Goal: Transaction & Acquisition: Book appointment/travel/reservation

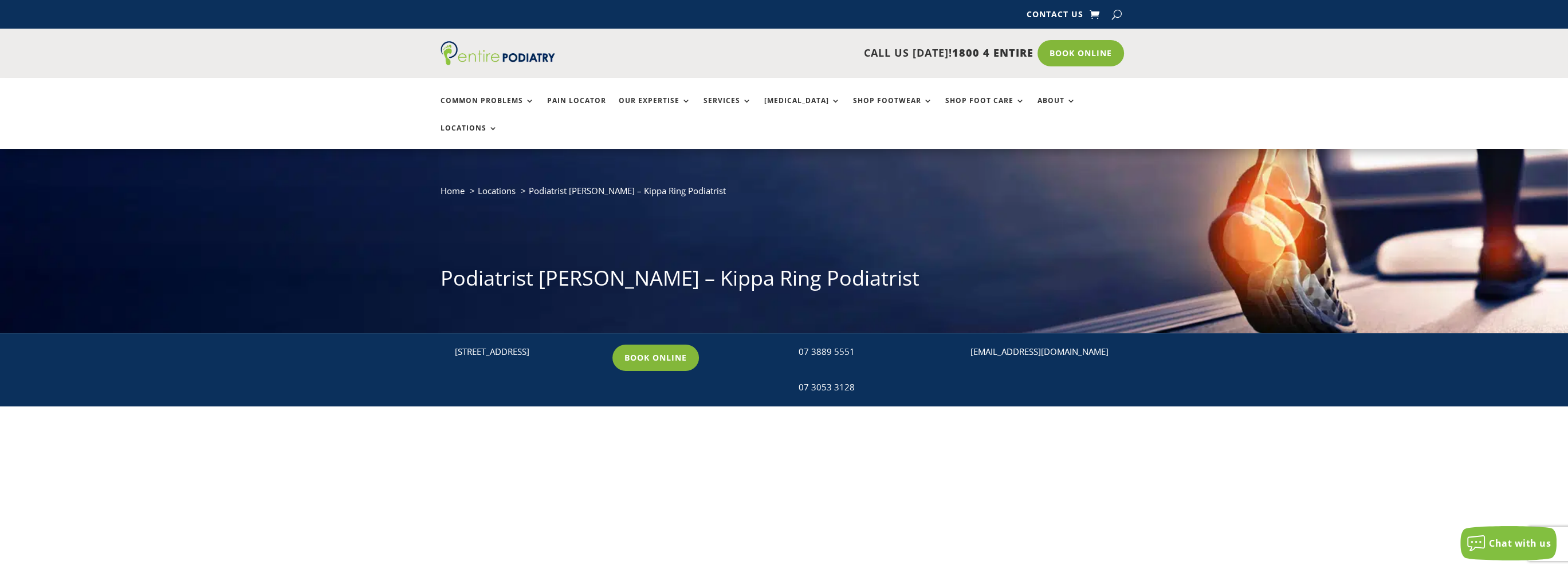
click at [666, 345] on link "Book Online" at bounding box center [655, 358] width 86 height 26
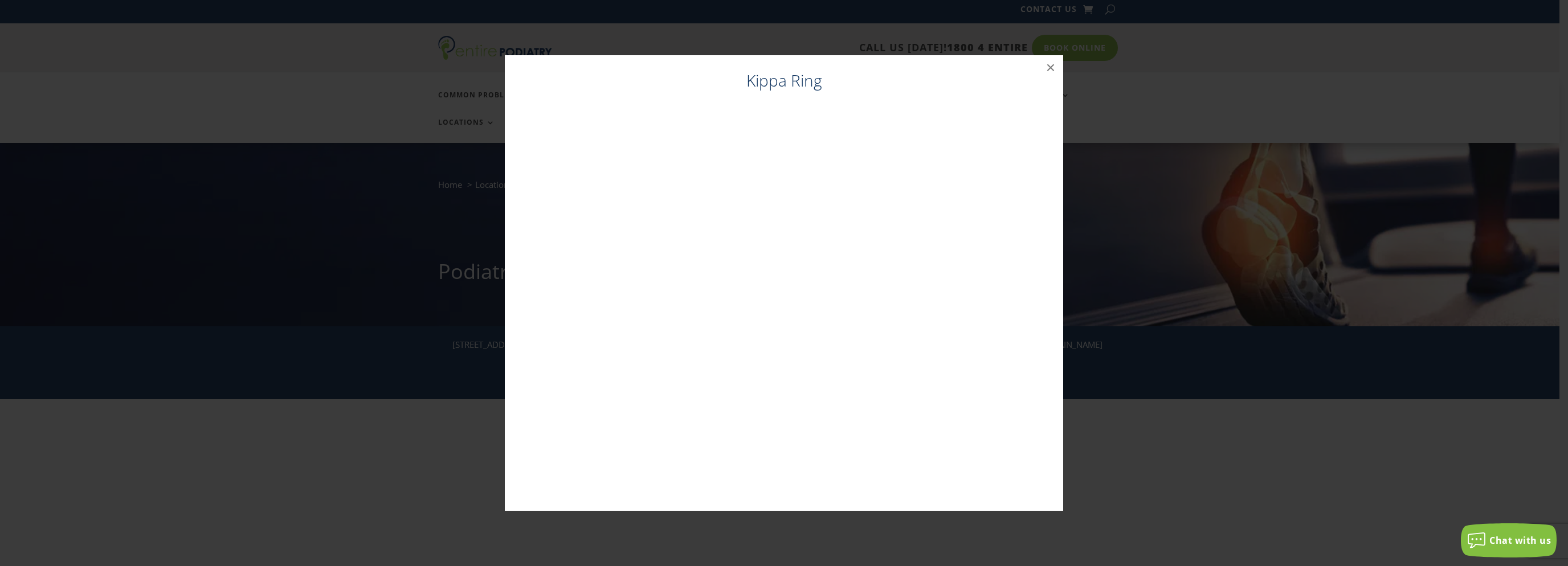
scroll to position [7, 0]
click at [1055, 68] on button "×" at bounding box center [1050, 68] width 25 height 25
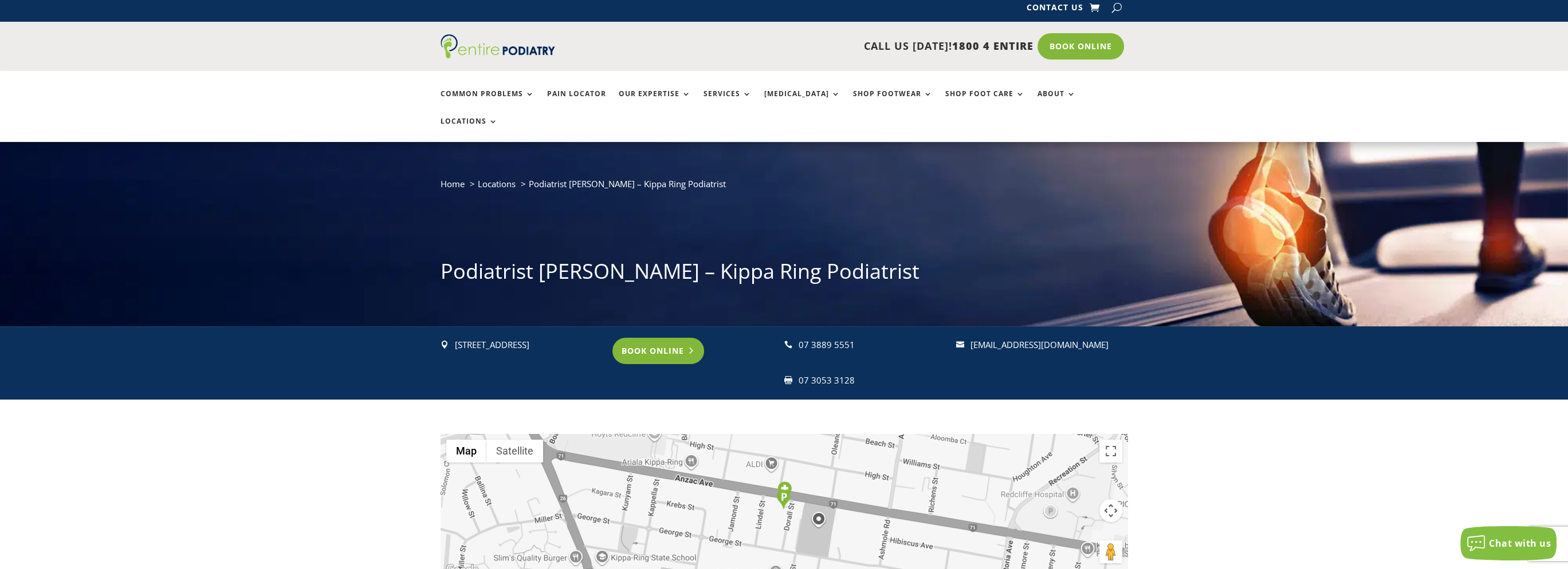
click at [652, 338] on link "Book Online" at bounding box center [659, 351] width 92 height 26
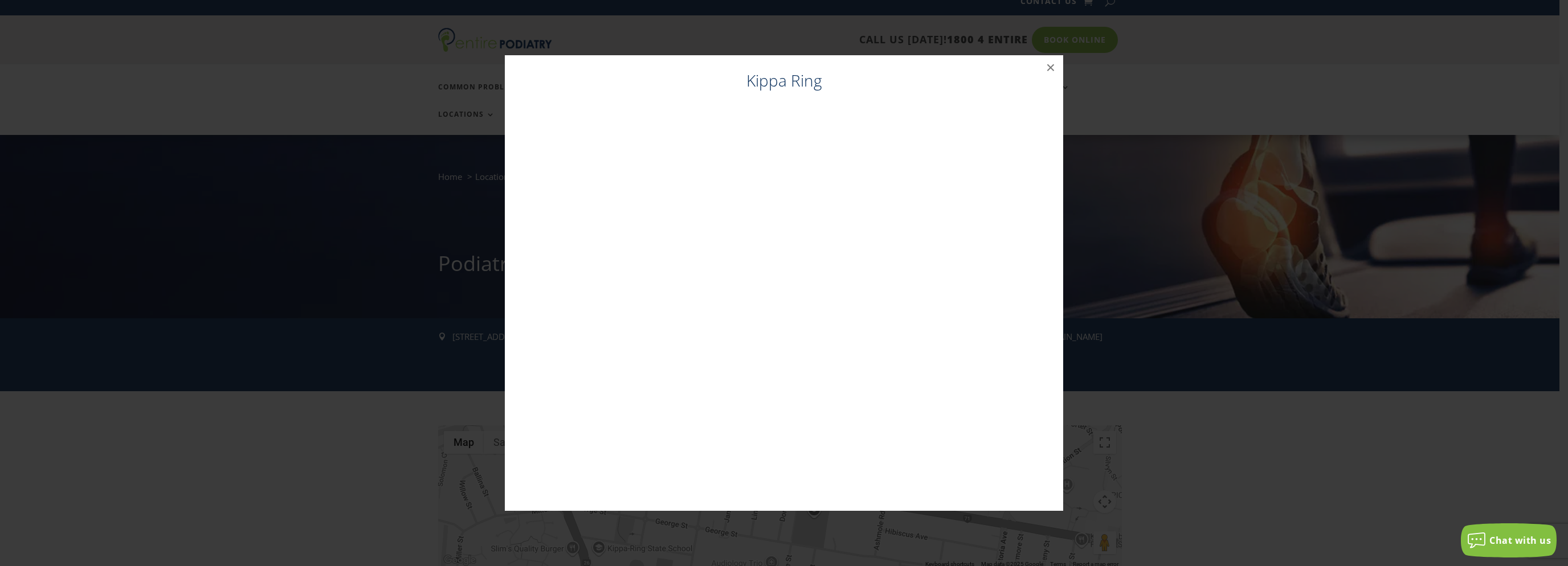
scroll to position [13, 0]
click at [1052, 62] on button "×" at bounding box center [1050, 68] width 25 height 25
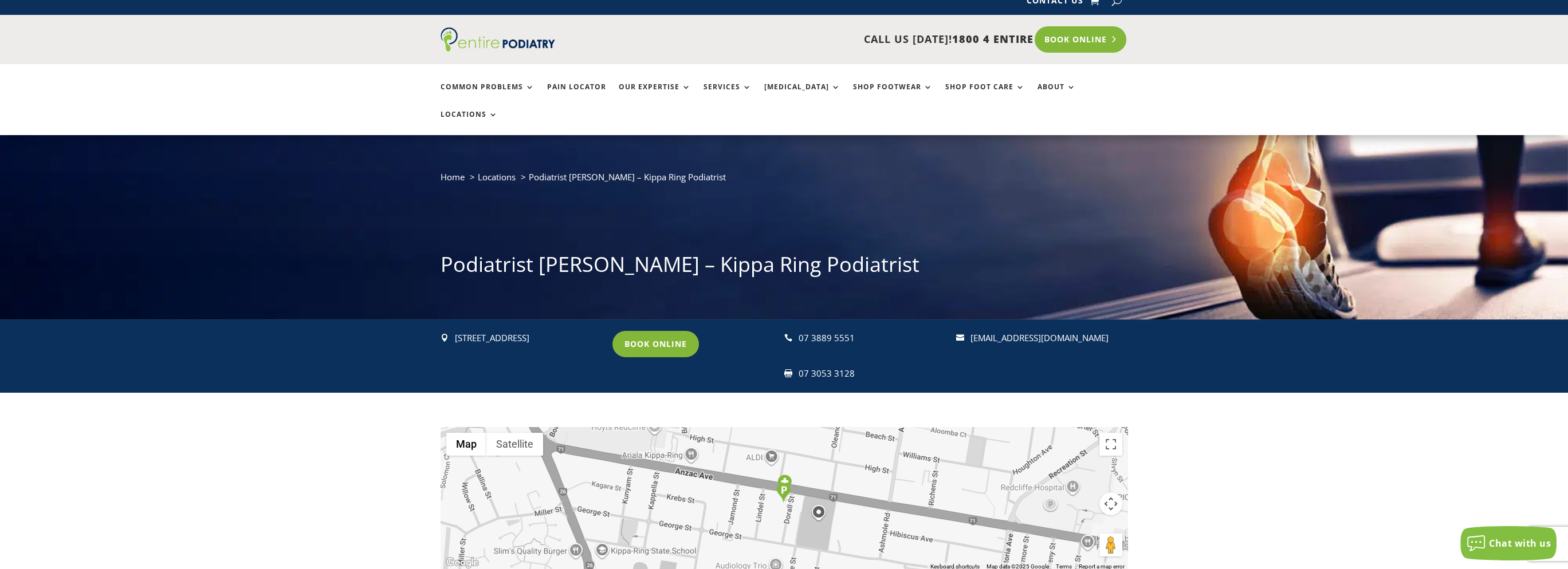
click at [1102, 45] on link "Book Online" at bounding box center [1080, 39] width 92 height 26
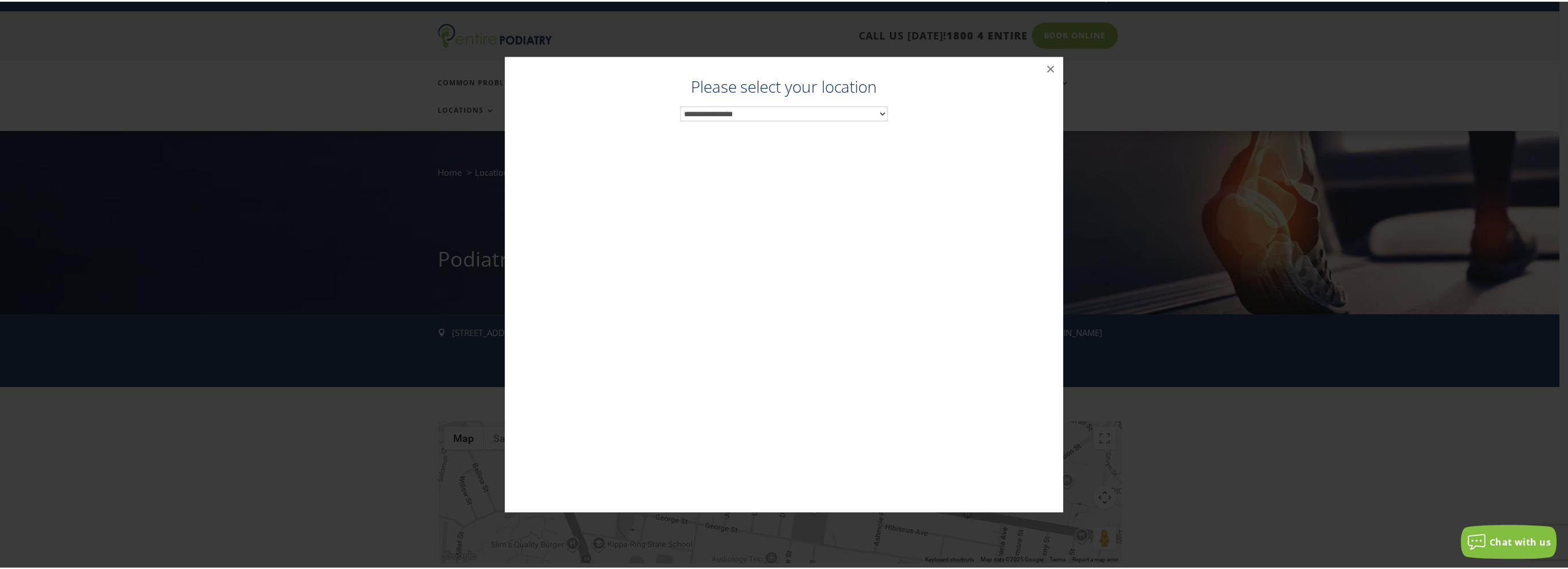
scroll to position [21, 0]
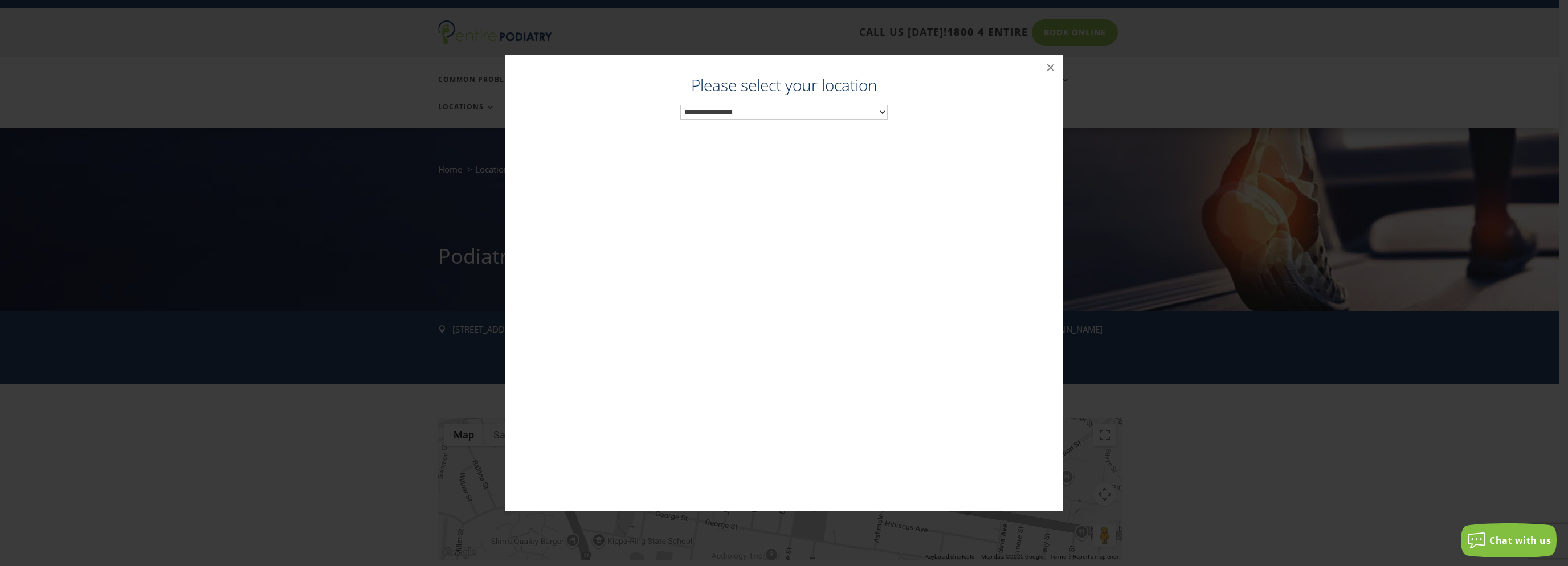
click at [809, 111] on select "**********" at bounding box center [784, 112] width 208 height 15
click at [379, 160] on div "Podiatrist Redcliffe - Kippa Ring Podiatrist ×" at bounding box center [783, 283] width 1559 height 478
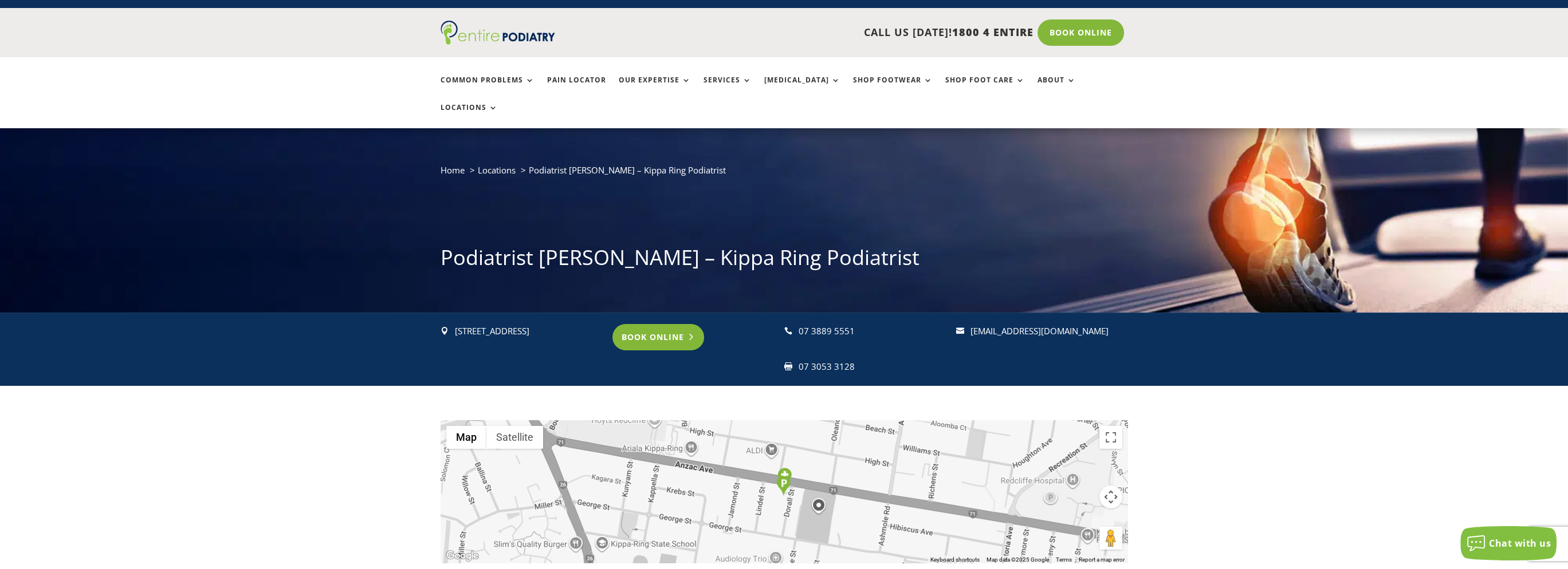
click at [649, 324] on link "Book Online" at bounding box center [659, 337] width 92 height 26
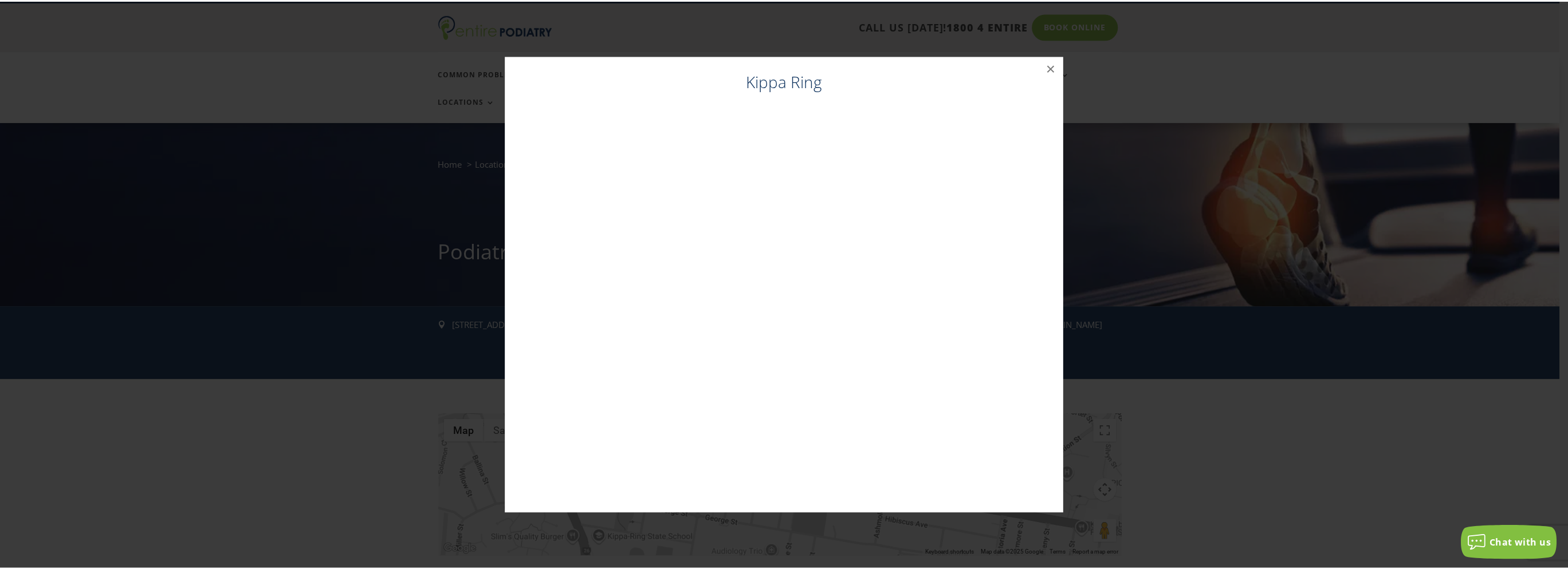
scroll to position [28, 0]
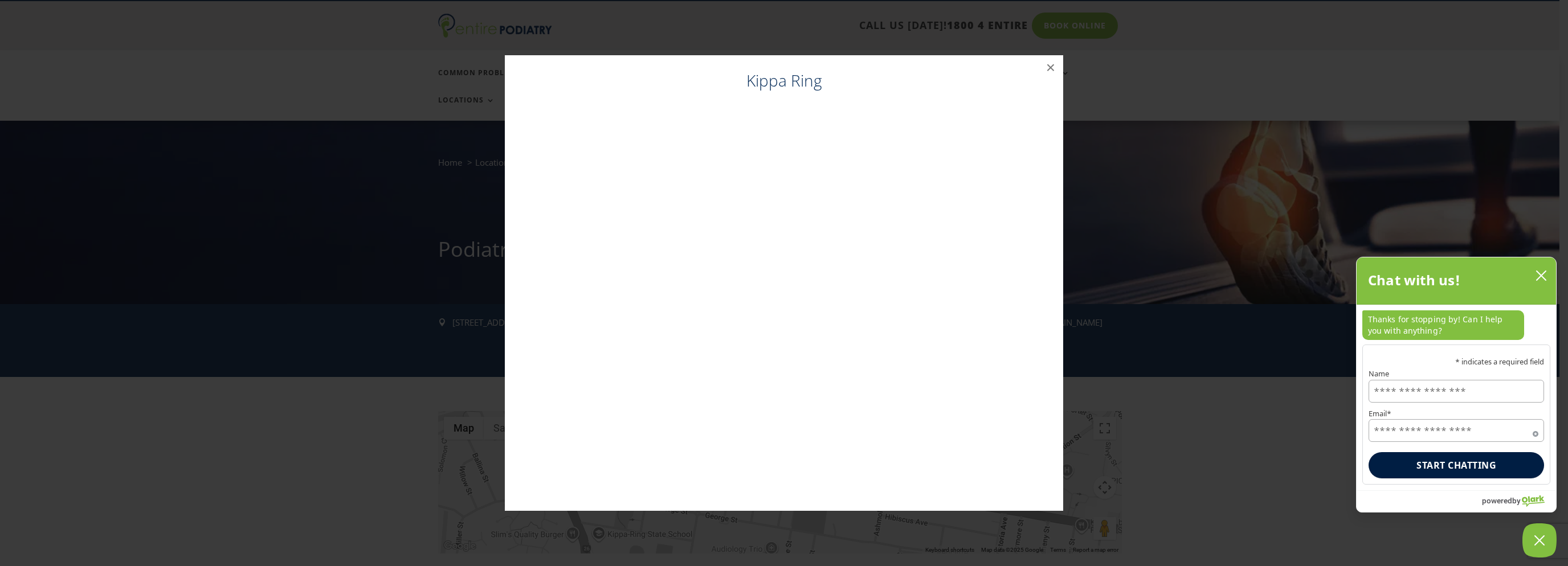
click at [1544, 269] on button "close chatbox" at bounding box center [1541, 276] width 18 height 17
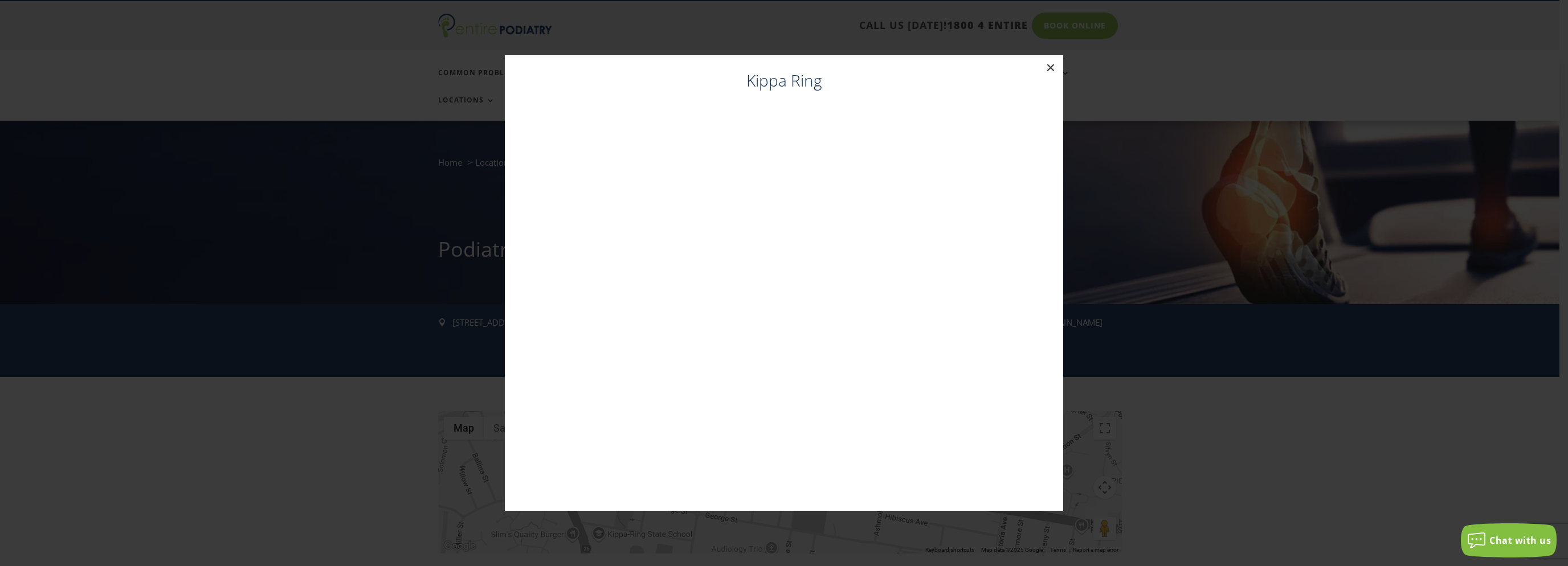
click at [1041, 71] on button "×" at bounding box center [1050, 68] width 25 height 25
